Goal: Information Seeking & Learning: Learn about a topic

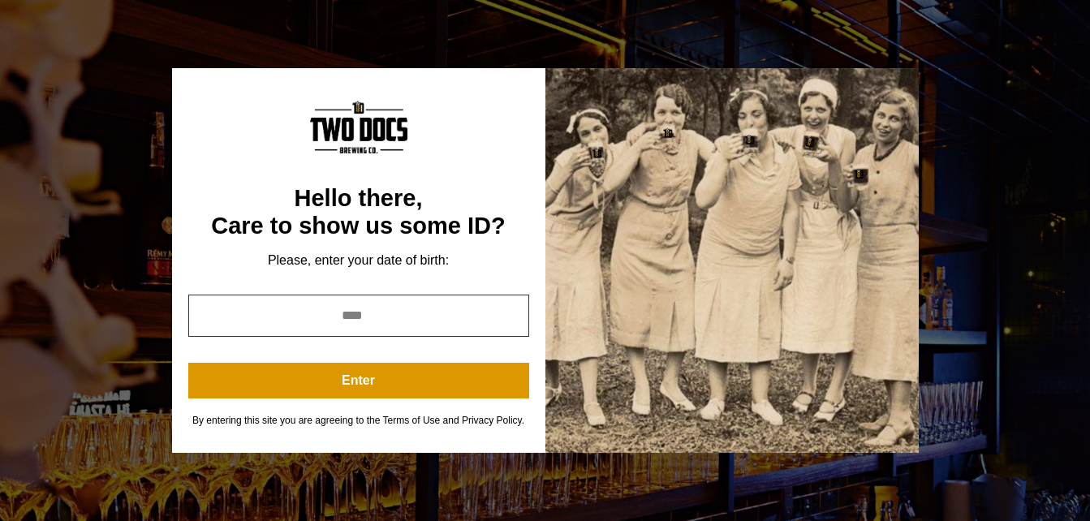
click at [414, 314] on input "year" at bounding box center [358, 316] width 341 height 42
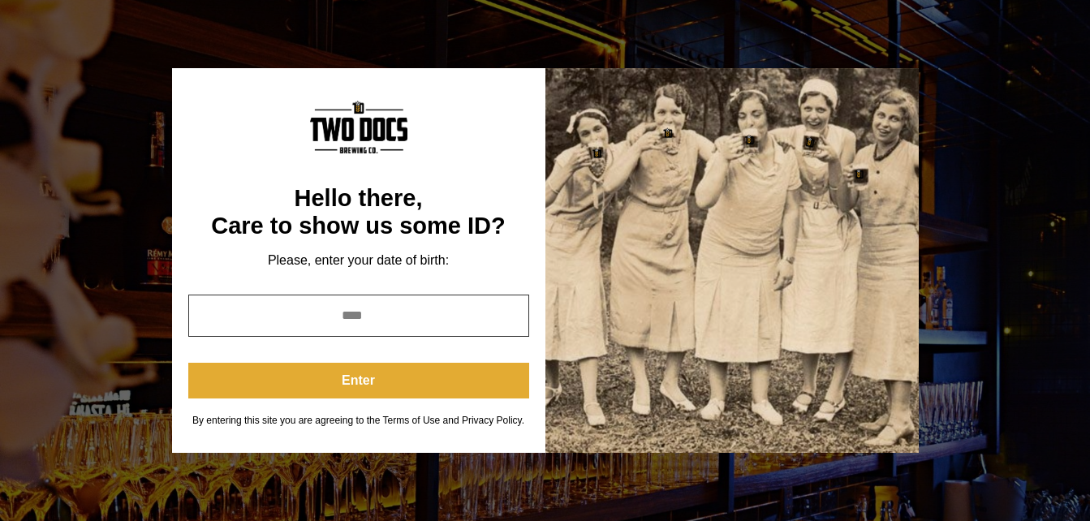
type input "****"
click at [409, 385] on button "Enter" at bounding box center [358, 381] width 341 height 36
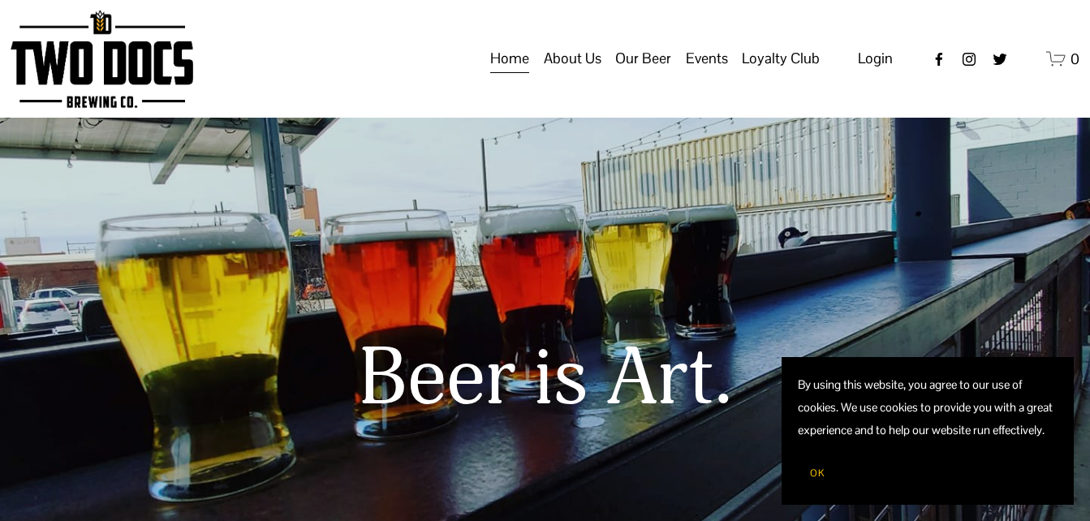
click at [584, 70] on span "About Us" at bounding box center [573, 59] width 58 height 28
click at [571, 72] on span "About Us" at bounding box center [573, 59] width 58 height 28
click at [587, 72] on span "About Us" at bounding box center [573, 59] width 58 height 28
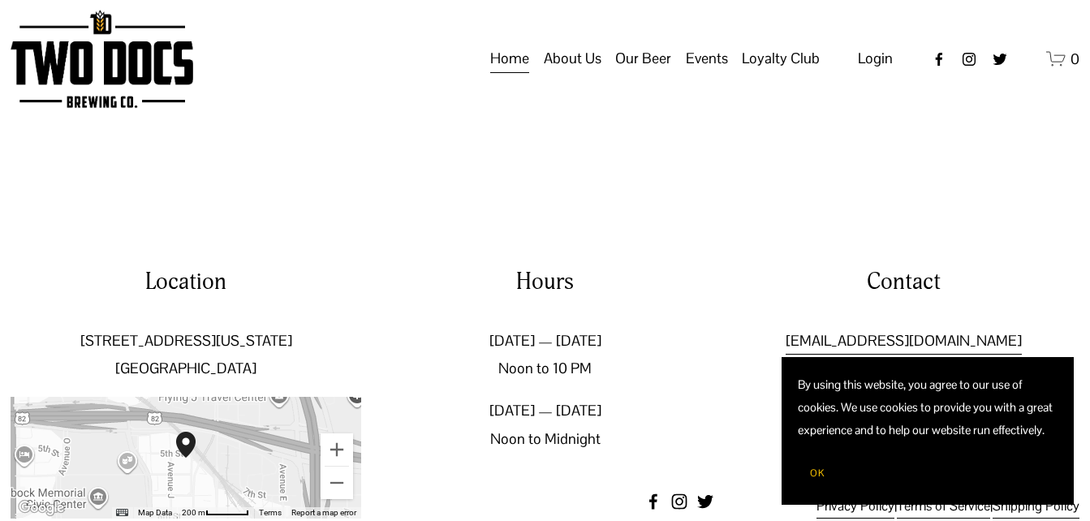
scroll to position [2411, 0]
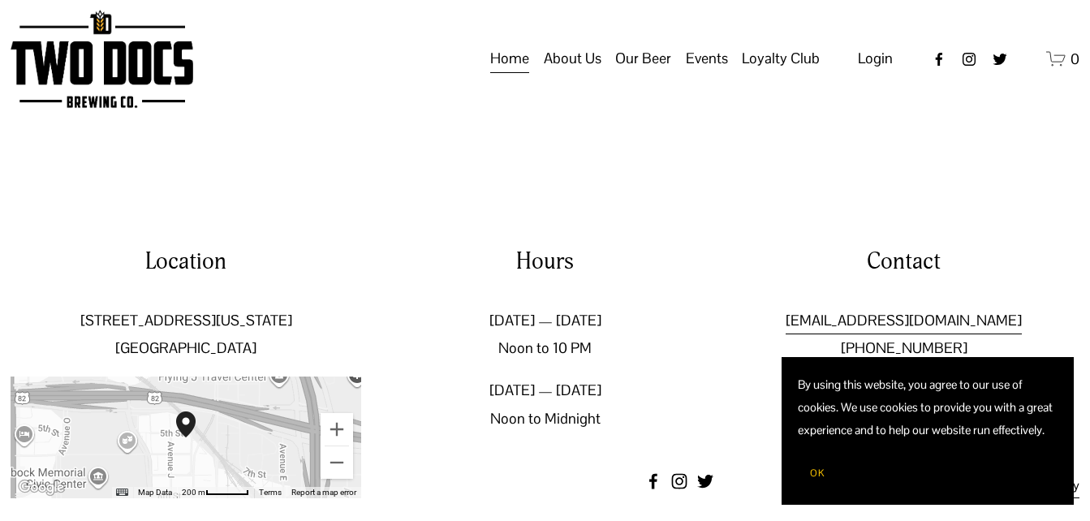
click at [815, 476] on span "OK" at bounding box center [817, 473] width 15 height 13
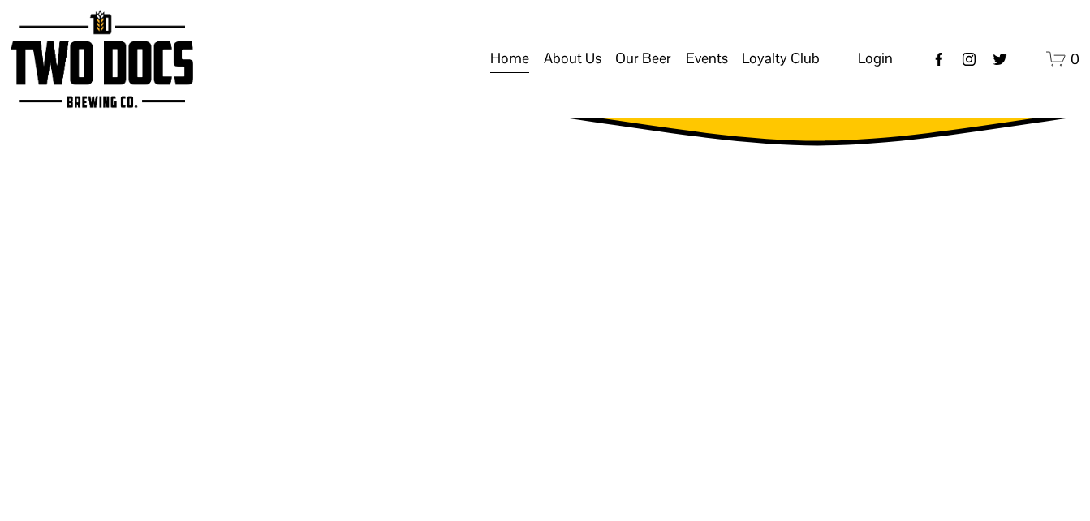
scroll to position [2087, 0]
click at [0, 0] on span "Our Mission" at bounding box center [0, 0] width 0 height 0
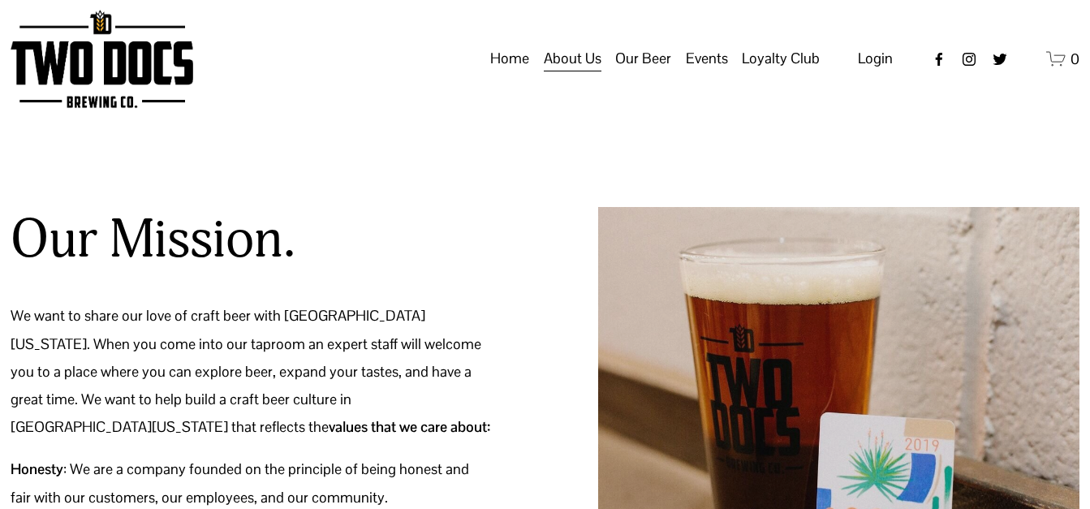
click at [0, 0] on span "Green Initiative" at bounding box center [0, 0] width 0 height 0
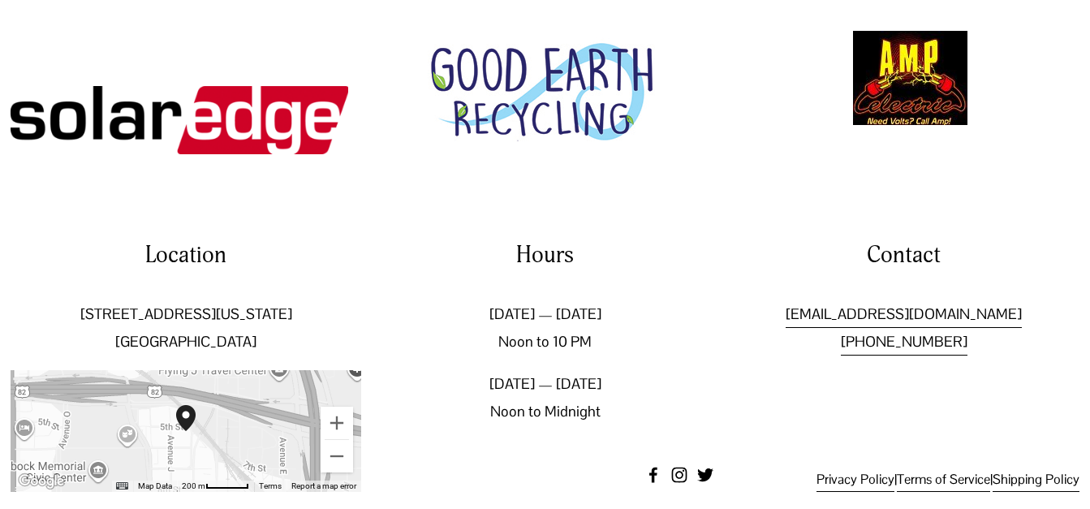
scroll to position [733, 0]
